Goal: Information Seeking & Learning: Learn about a topic

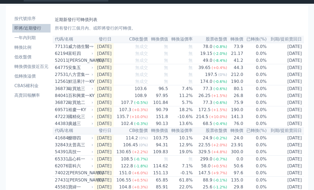
scroll to position [9, 0]
click at [266, 99] on td "0.0%" at bounding box center [255, 95] width 23 height 7
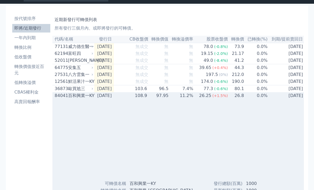
scroll to position [9, 0]
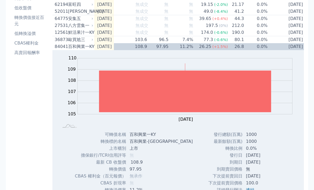
scroll to position [58, 0]
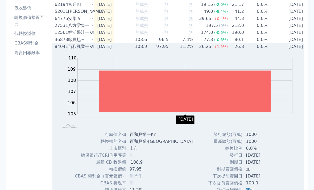
click at [79, 138] on td "可轉債名稱" at bounding box center [101, 134] width 52 height 7
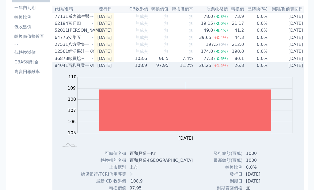
scroll to position [0, 0]
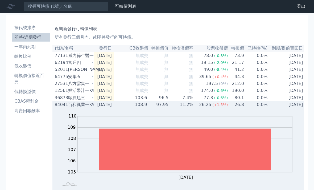
click at [60, 80] on div "64775" at bounding box center [61, 77] width 12 height 6
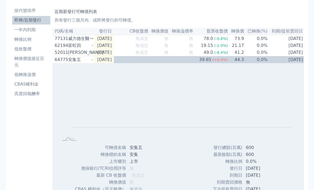
scroll to position [17, 0]
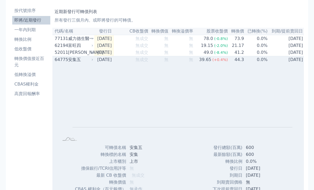
click at [136, 63] on td "無成交" at bounding box center [131, 59] width 35 height 7
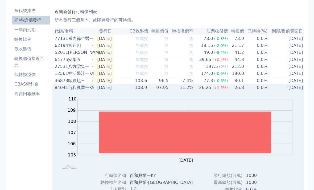
click at [60, 91] on div "84041" at bounding box center [61, 87] width 12 height 6
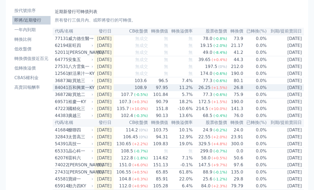
click at [98, 111] on td "[DATE]" at bounding box center [103, 108] width 19 height 7
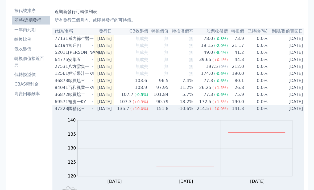
click at [114, 84] on td "[DATE]" at bounding box center [103, 80] width 19 height 7
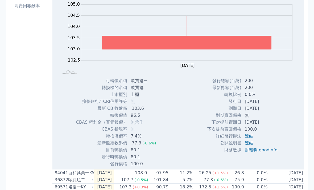
scroll to position [105, 0]
click at [246, 145] on link "連結" at bounding box center [249, 142] width 9 height 5
